Goal: Task Accomplishment & Management: Use online tool/utility

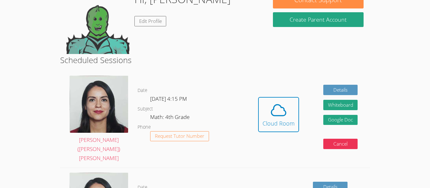
scroll to position [69, 0]
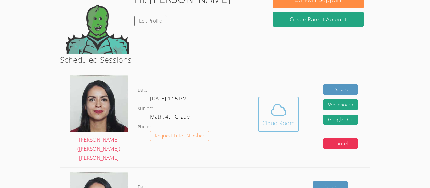
click at [269, 108] on icon at bounding box center [278, 110] width 18 height 18
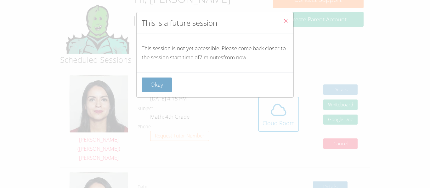
click at [162, 83] on button "Okay" at bounding box center [156, 85] width 30 height 15
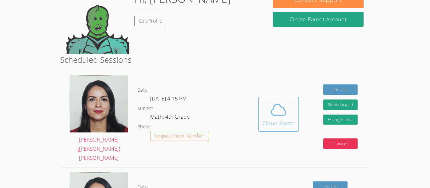
click at [285, 112] on icon at bounding box center [278, 110] width 18 height 18
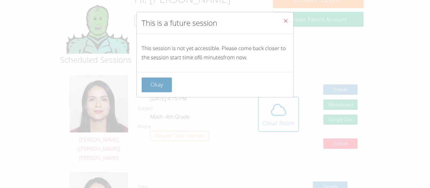
click at [163, 81] on button "Okay" at bounding box center [156, 85] width 30 height 15
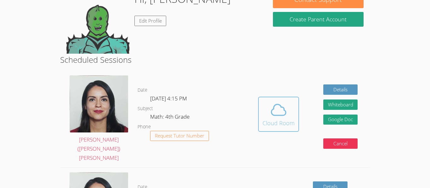
click at [265, 108] on span at bounding box center [278, 110] width 32 height 18
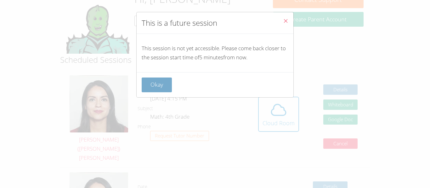
click at [150, 92] on button "Okay" at bounding box center [156, 85] width 30 height 15
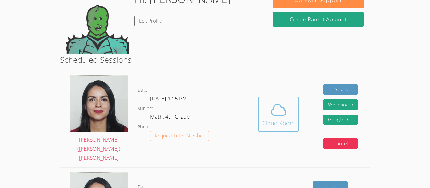
click at [280, 123] on button "Cloud Room" at bounding box center [278, 114] width 41 height 35
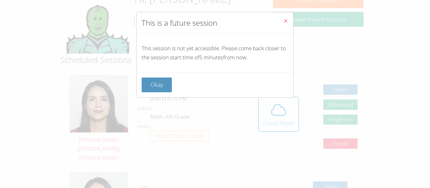
click at [286, 18] on span "Close" at bounding box center [285, 21] width 5 height 7
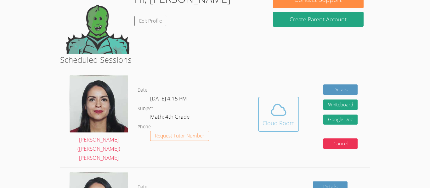
click at [272, 125] on button "Cloud Room" at bounding box center [278, 114] width 41 height 35
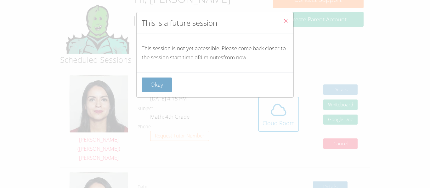
click at [158, 80] on button "Okay" at bounding box center [156, 85] width 30 height 15
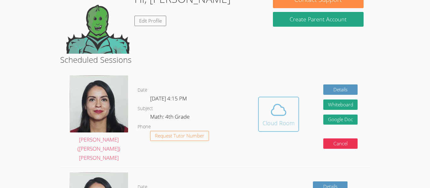
click at [286, 109] on icon at bounding box center [278, 110] width 14 height 11
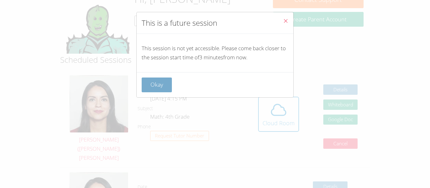
click at [163, 84] on button "Okay" at bounding box center [156, 85] width 30 height 15
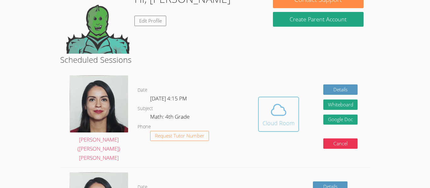
click at [274, 112] on icon at bounding box center [278, 110] width 18 height 18
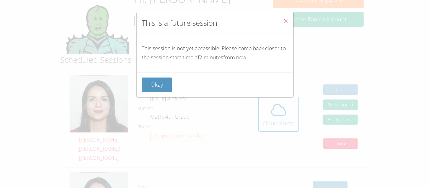
click at [284, 21] on icon "Close" at bounding box center [285, 20] width 5 height 5
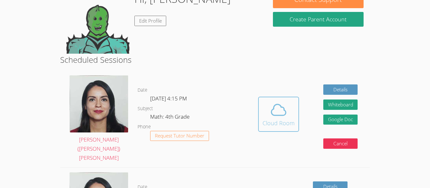
click at [267, 112] on span at bounding box center [278, 110] width 32 height 18
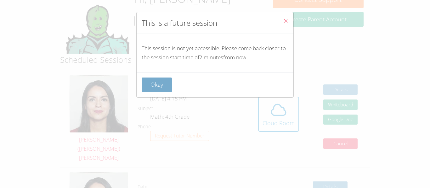
click at [168, 85] on button "Okay" at bounding box center [156, 85] width 30 height 15
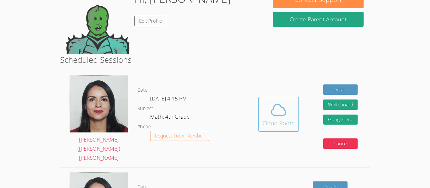
click at [285, 111] on icon at bounding box center [278, 110] width 18 height 18
click at [270, 120] on div "Cloud Room" at bounding box center [278, 123] width 32 height 9
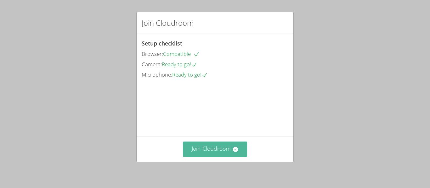
click at [217, 148] on button "Join Cloudroom" at bounding box center [215, 149] width 64 height 15
click at [219, 142] on button "Join Cloudroom" at bounding box center [215, 149] width 64 height 15
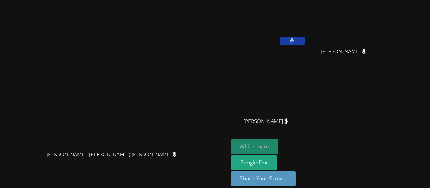
click at [278, 148] on button "Whiteboard" at bounding box center [254, 147] width 47 height 15
